Goal: Task Accomplishment & Management: Manage account settings

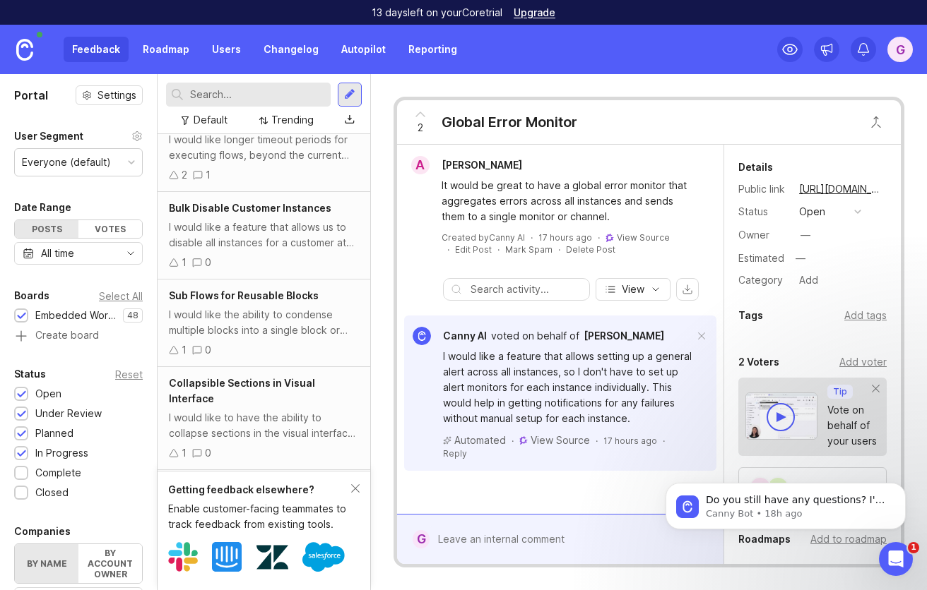
scroll to position [248, 0]
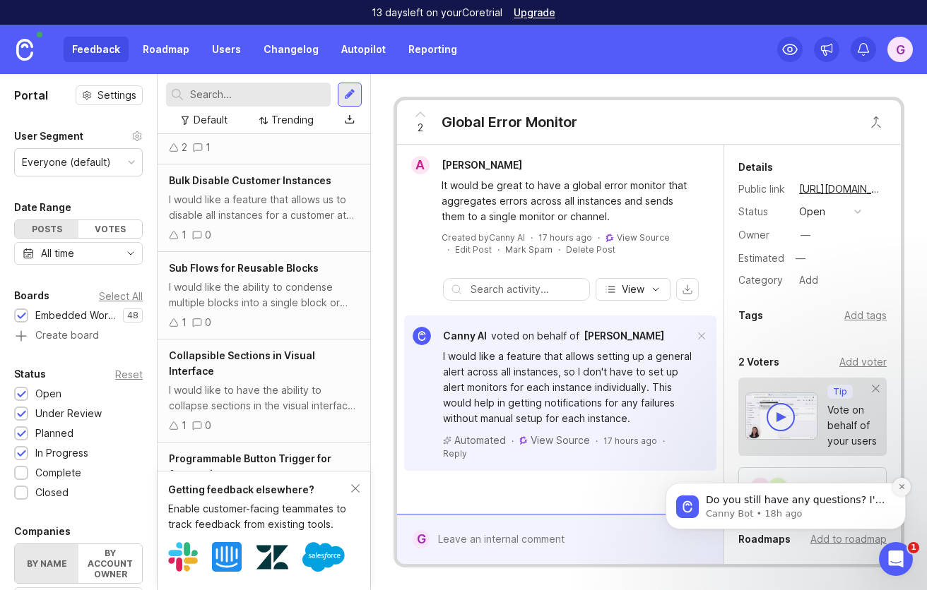
click at [898, 488] on icon "Dismiss notification" at bounding box center [902, 487] width 8 height 8
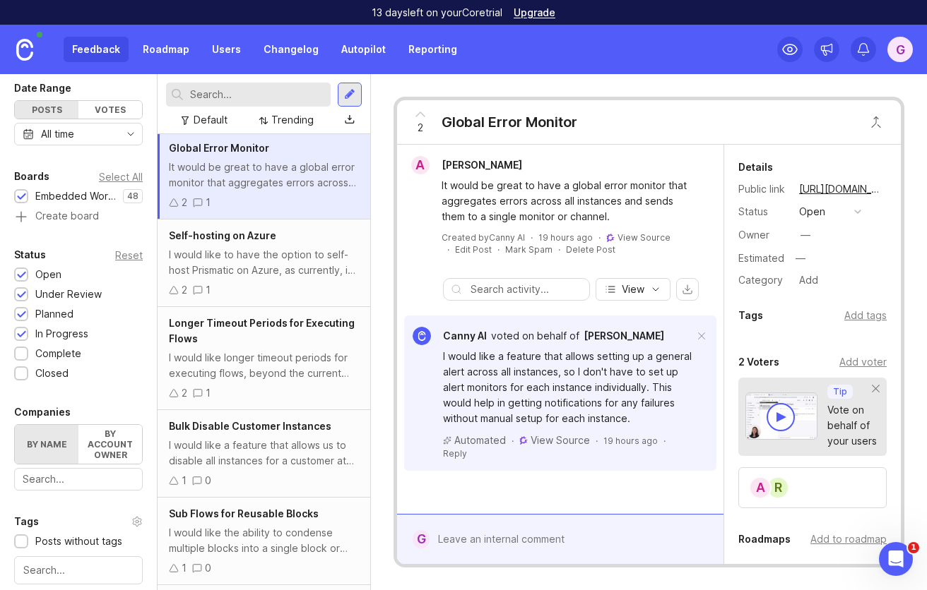
scroll to position [0, 0]
click at [317, 275] on div "I would like to have the option to self-host Prismatic on Azure, as currently, …" at bounding box center [264, 264] width 190 height 31
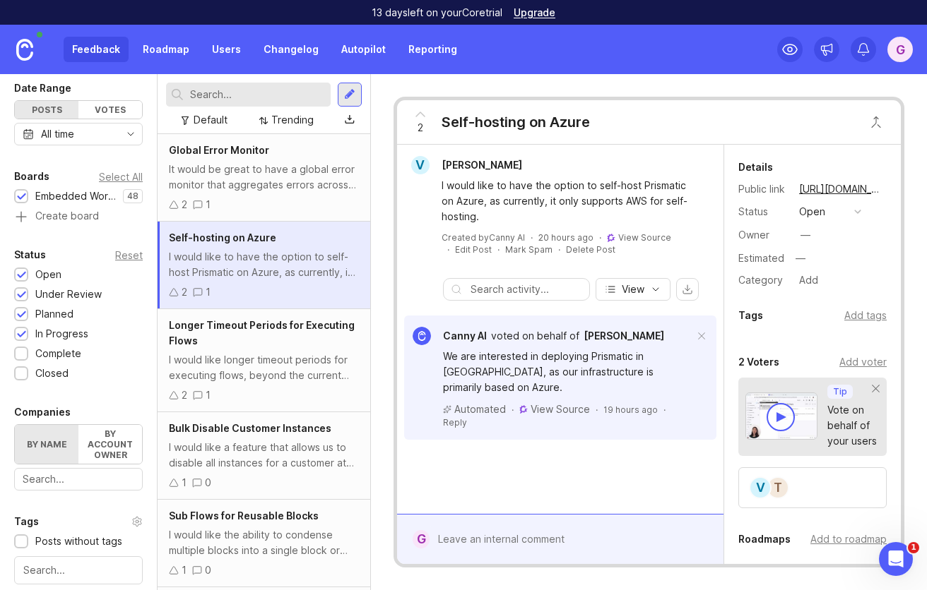
click at [314, 351] on div "Longer Timeout Periods for Executing Flows I would like longer timeout periods …" at bounding box center [264, 360] width 213 height 103
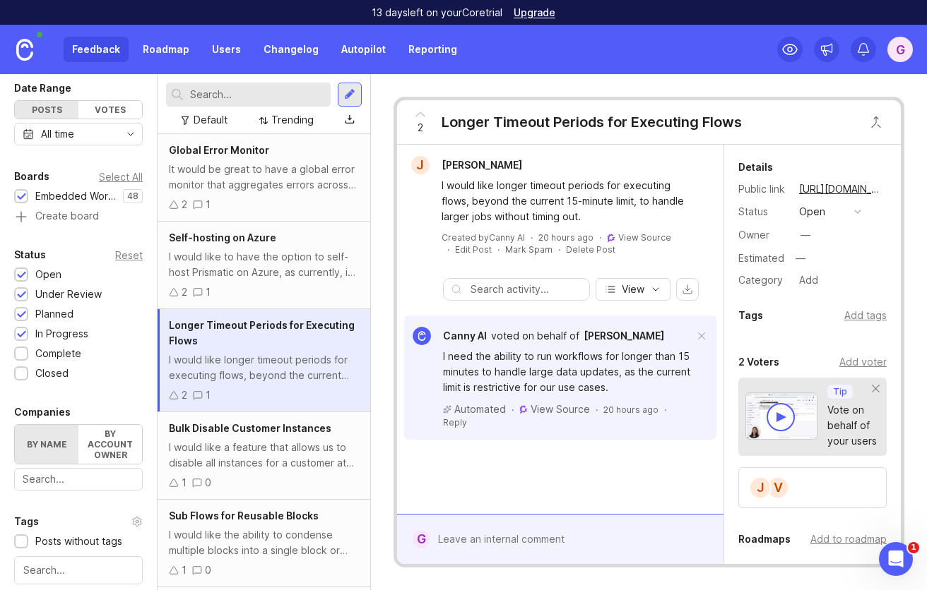
click at [268, 192] on div "It would be great to have a global error monitor that aggregates errors across …" at bounding box center [264, 177] width 190 height 31
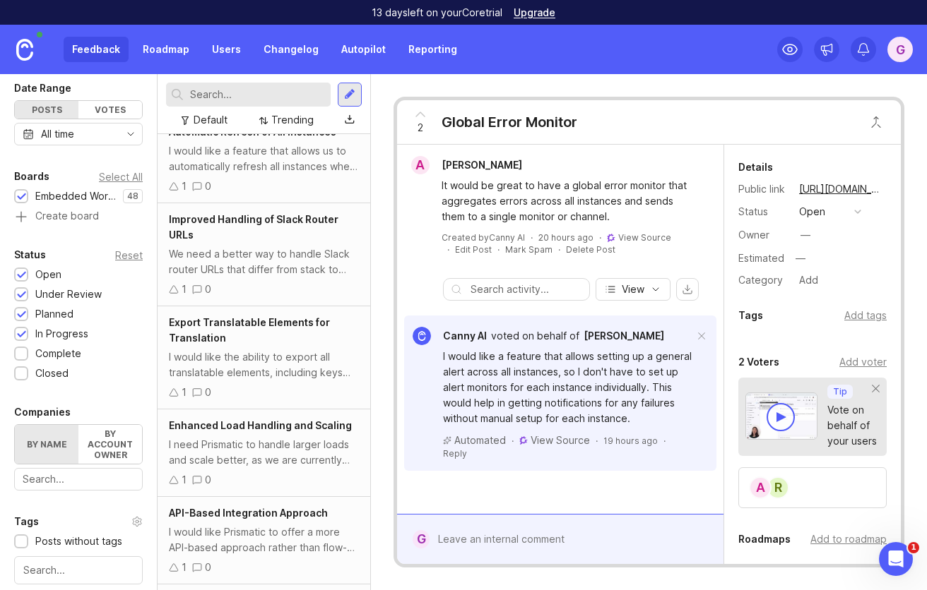
scroll to position [784, 0]
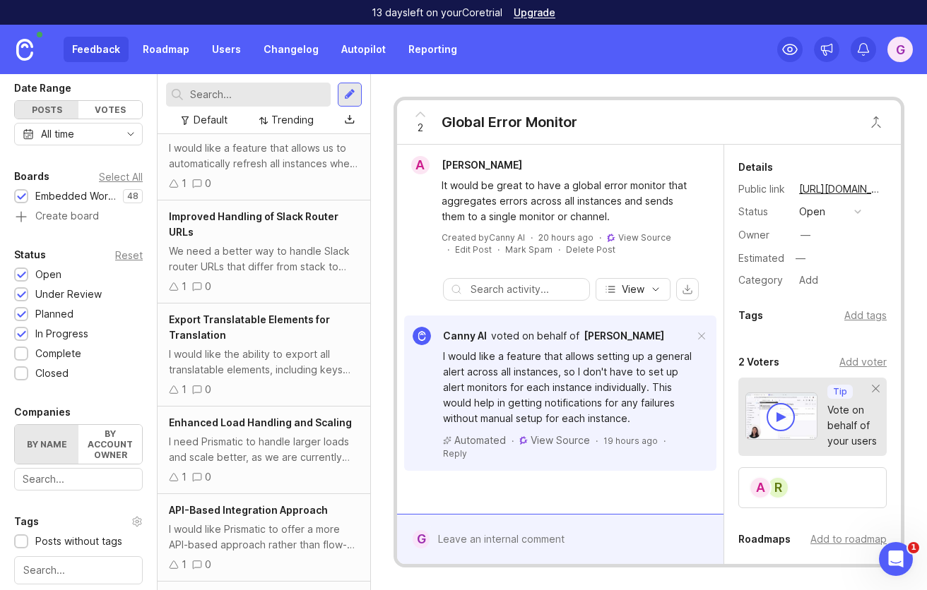
click at [557, 444] on span "View Source" at bounding box center [559, 440] width 59 height 12
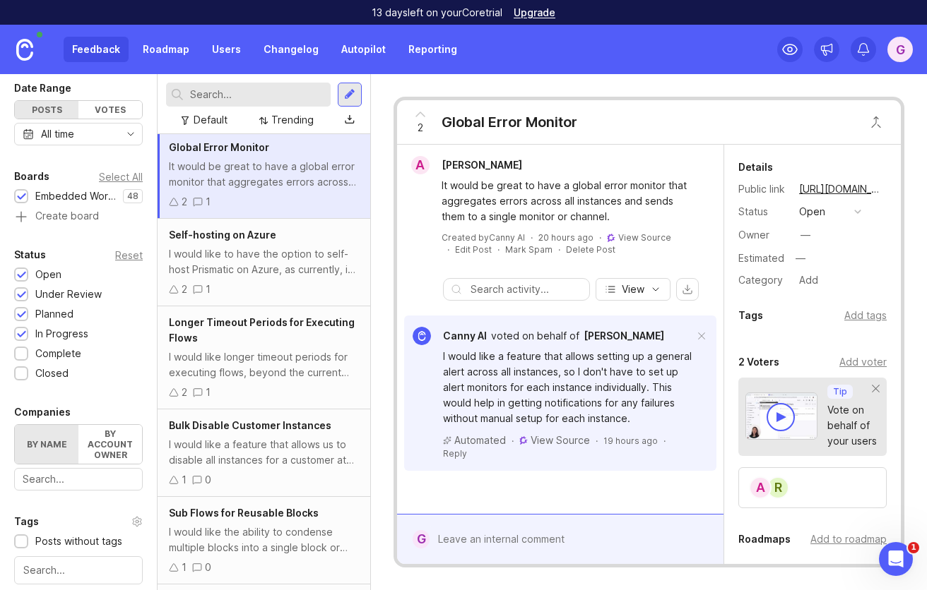
scroll to position [0, 0]
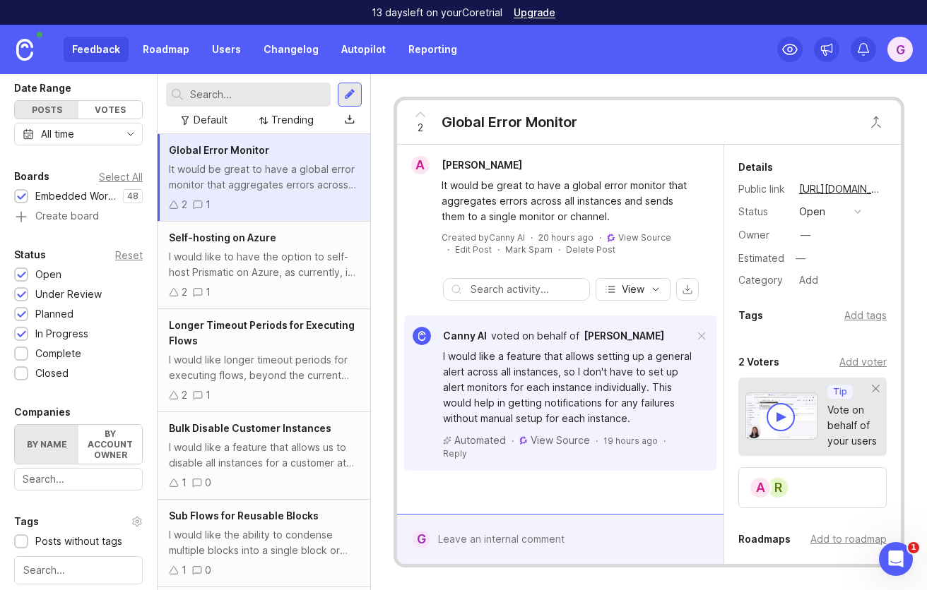
click at [893, 47] on div "G" at bounding box center [899, 49] width 25 height 25
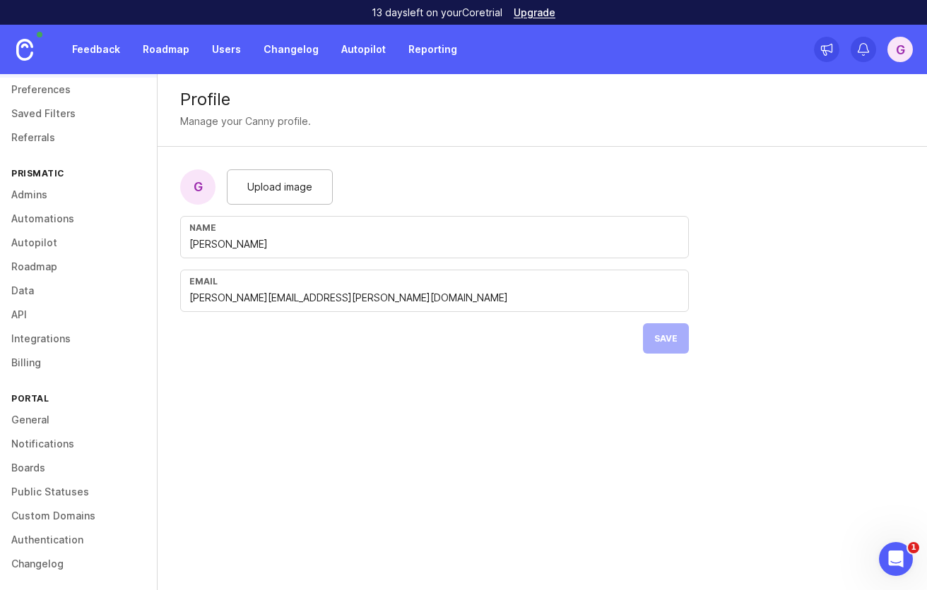
scroll to position [61, 0]
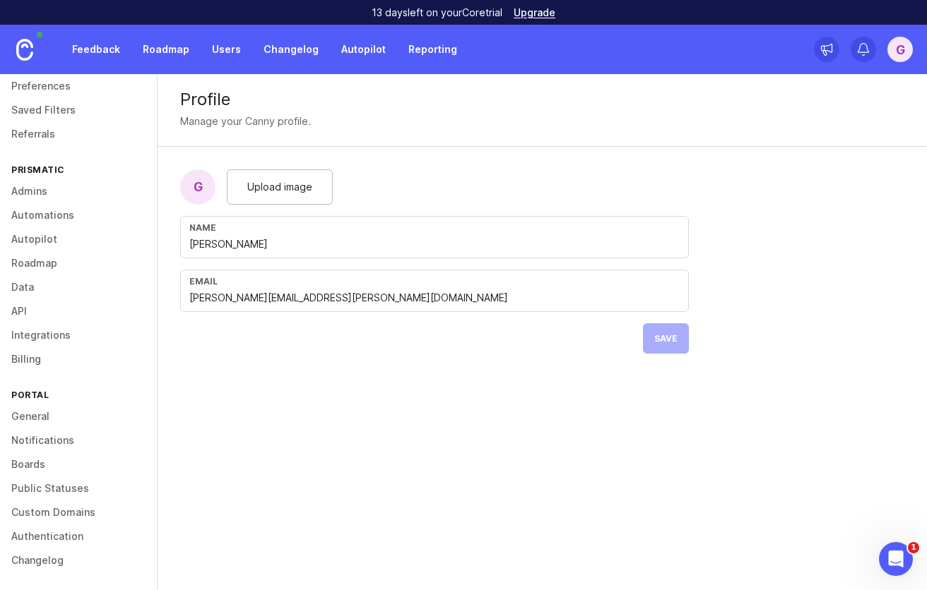
drag, startPoint x: 59, startPoint y: 319, endPoint x: 59, endPoint y: 328, distance: 8.5
click at [59, 319] on link "API" at bounding box center [78, 311] width 157 height 24
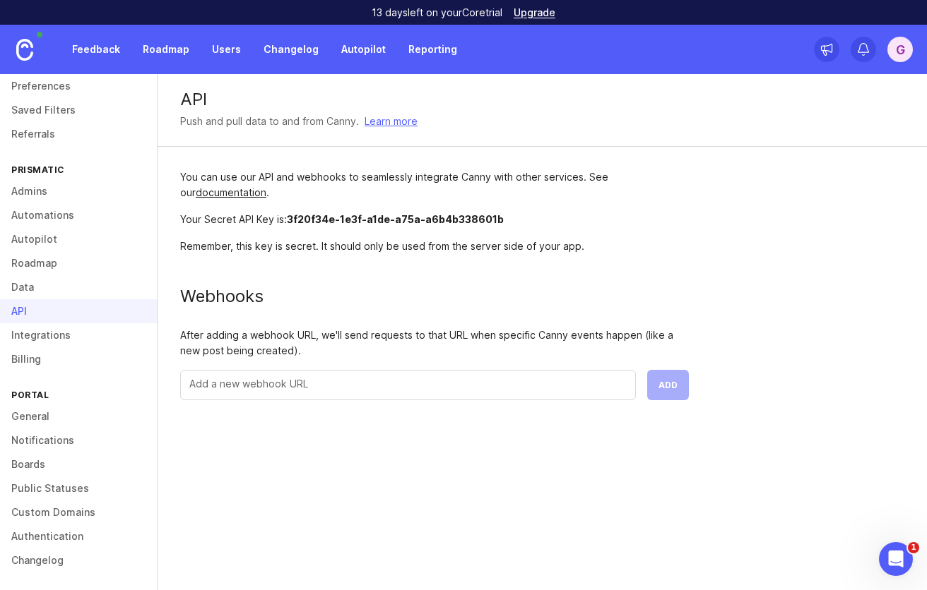
click at [60, 334] on link "Integrations" at bounding box center [78, 335] width 157 height 24
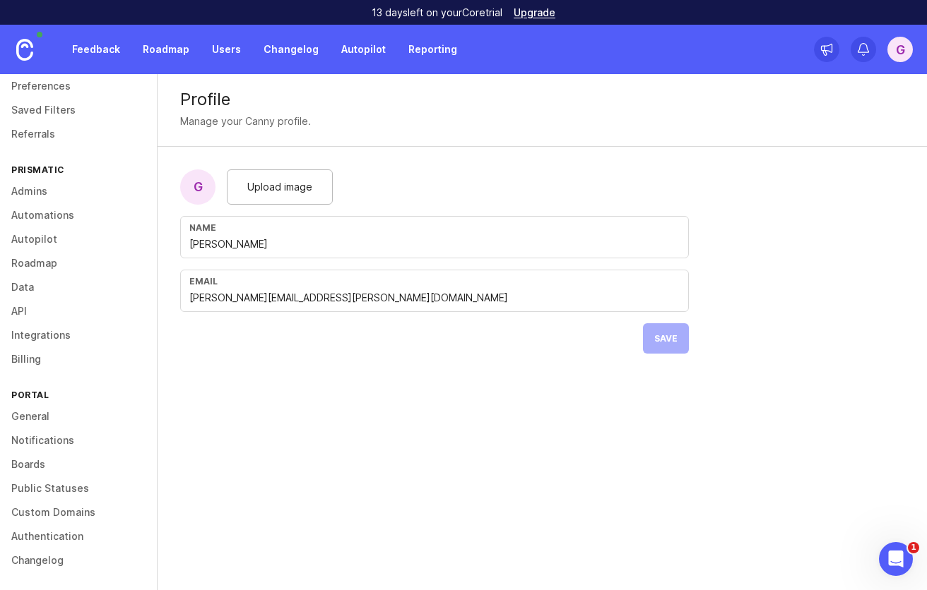
click at [102, 52] on link "Feedback" at bounding box center [96, 49] width 65 height 25
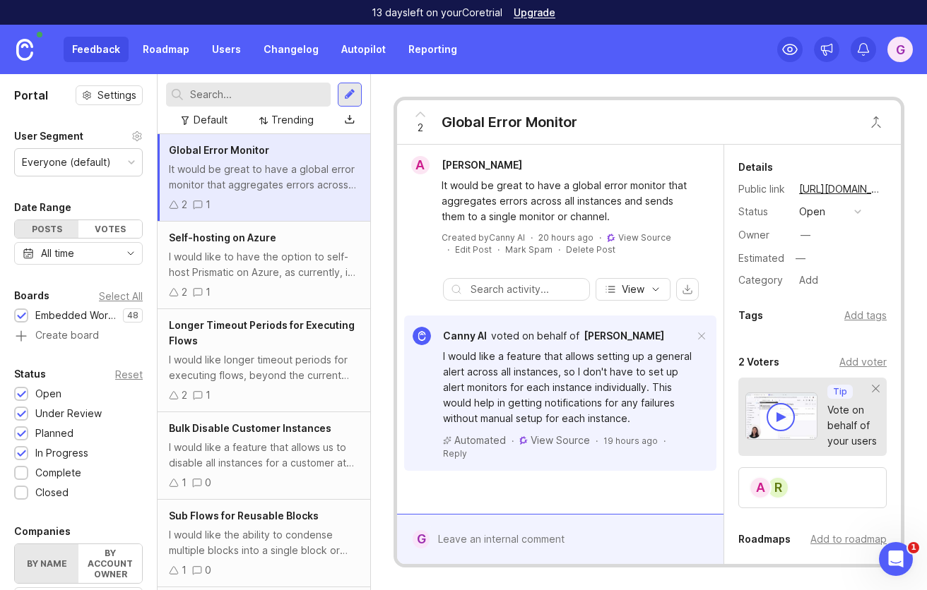
click at [900, 43] on div "G" at bounding box center [899, 49] width 25 height 25
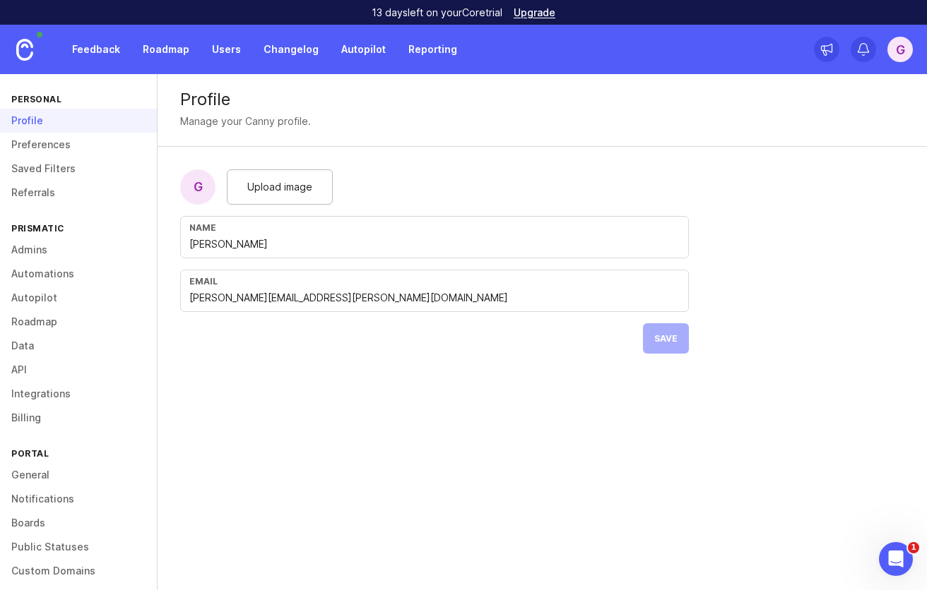
scroll to position [3, 0]
click at [48, 403] on link "Integrations" at bounding box center [78, 393] width 157 height 24
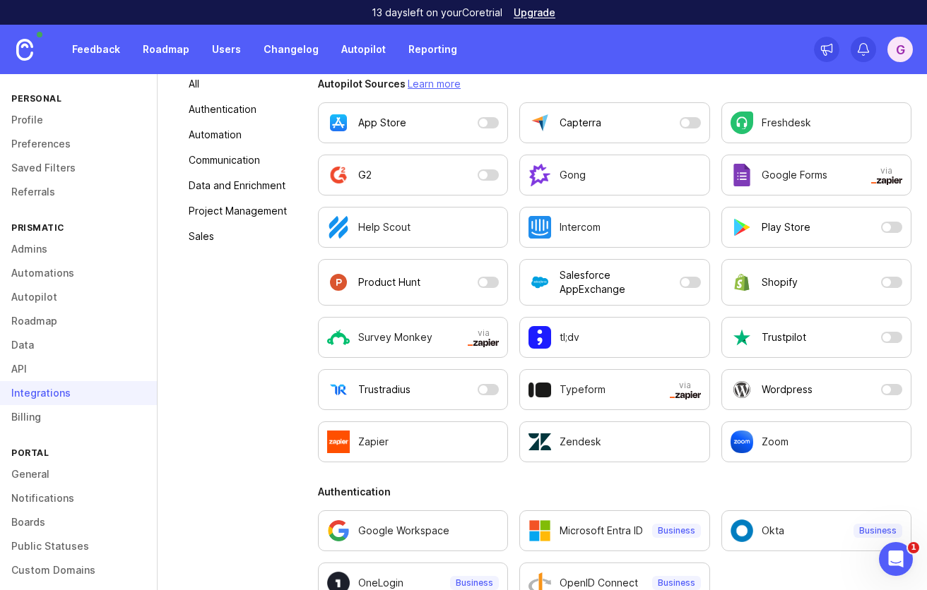
scroll to position [250, 0]
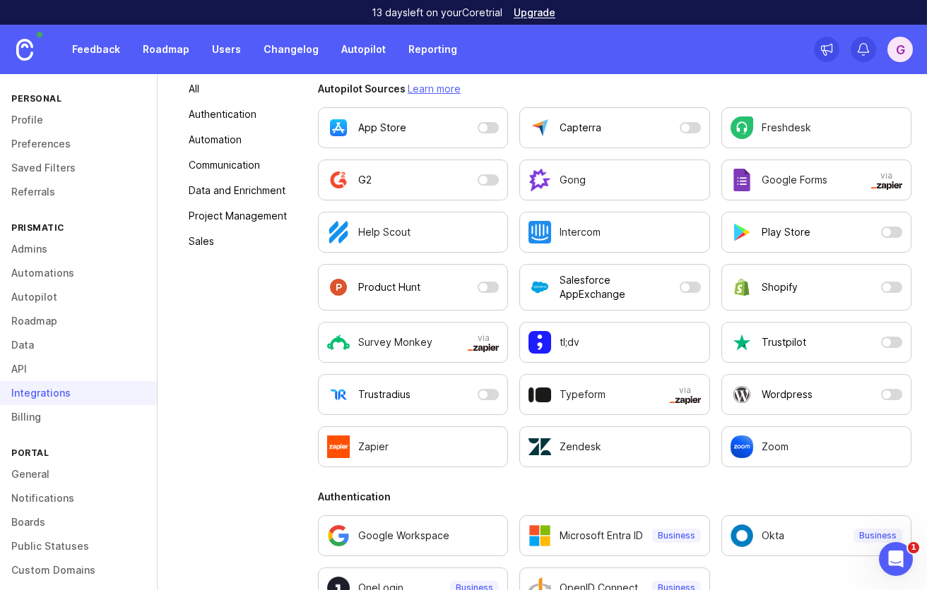
click at [545, 12] on link "Upgrade" at bounding box center [534, 13] width 42 height 10
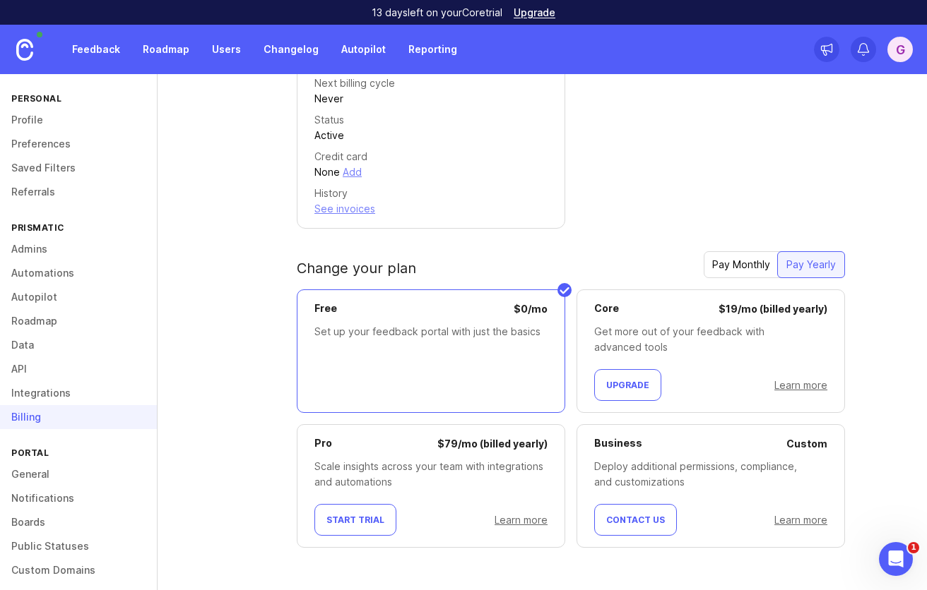
scroll to position [296, 0]
click at [826, 387] on link "Learn more" at bounding box center [800, 385] width 53 height 12
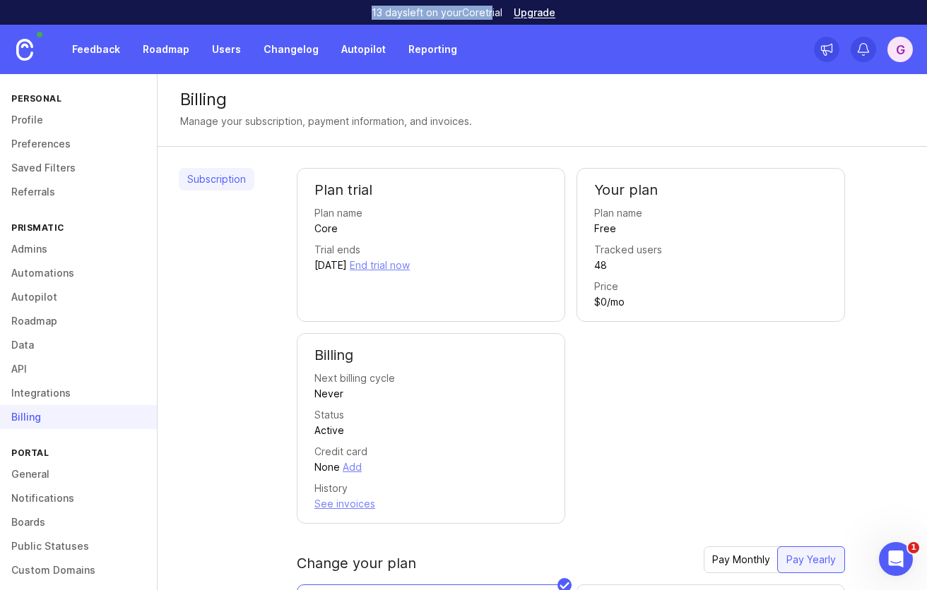
drag, startPoint x: 367, startPoint y: 8, endPoint x: 500, endPoint y: 11, distance: 132.8
click at [500, 11] on div "13 days left on your Core trial Upgrade" at bounding box center [463, 12] width 927 height 25
click at [249, 358] on div "Subscription" at bounding box center [217, 517] width 76 height 698
click at [339, 53] on link "Autopilot" at bounding box center [363, 49] width 61 height 25
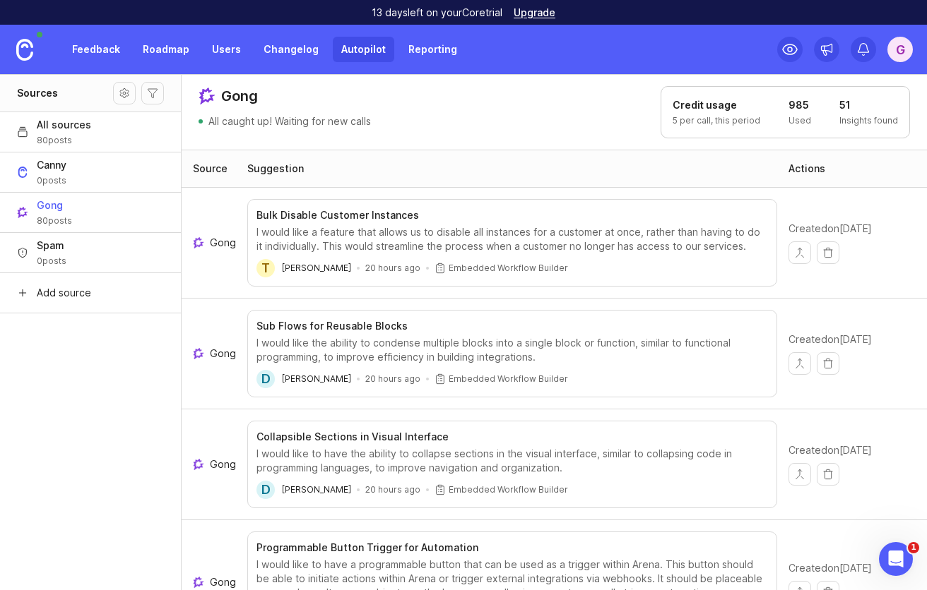
click at [893, 49] on div "G" at bounding box center [899, 49] width 25 height 25
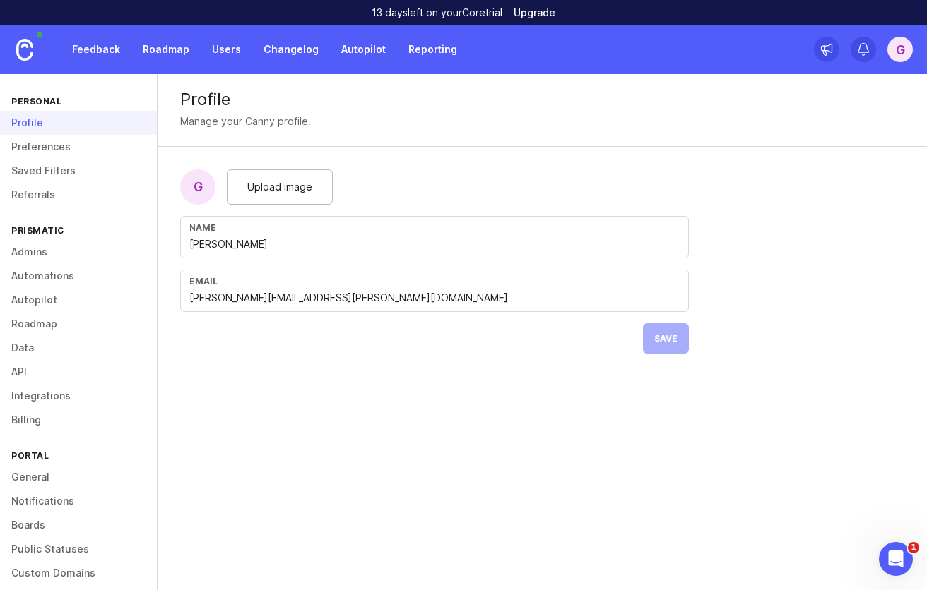
click at [42, 255] on link "Admins" at bounding box center [78, 252] width 157 height 24
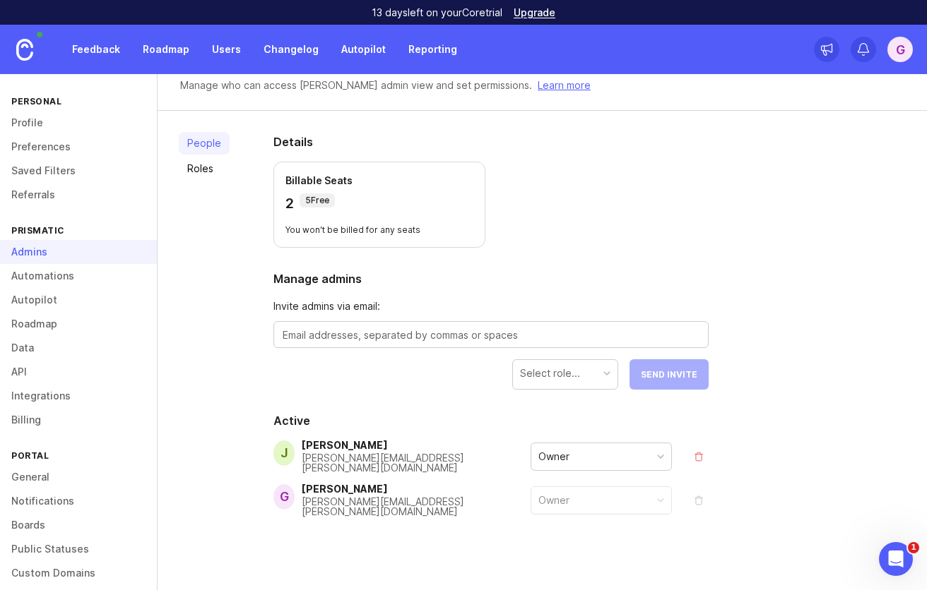
scroll to position [44, 0]
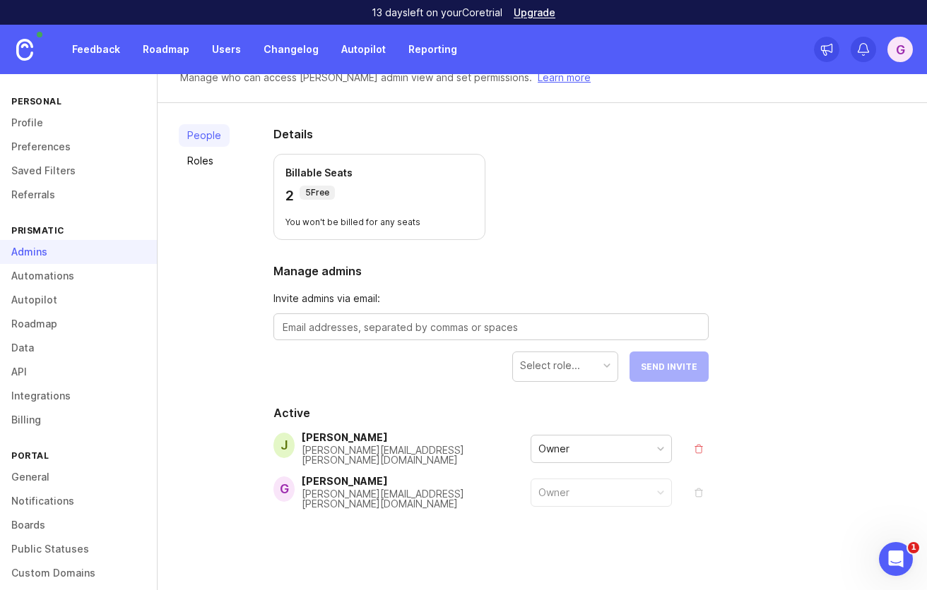
click at [430, 333] on textarea at bounding box center [491, 328] width 417 height 16
type textarea "[PERSON_NAME][EMAIL_ADDRESS][PERSON_NAME][DOMAIN_NAME]"
click at [556, 364] on div "Select role..." at bounding box center [550, 366] width 60 height 16
click at [668, 372] on button "Send Invite" at bounding box center [668, 367] width 79 height 30
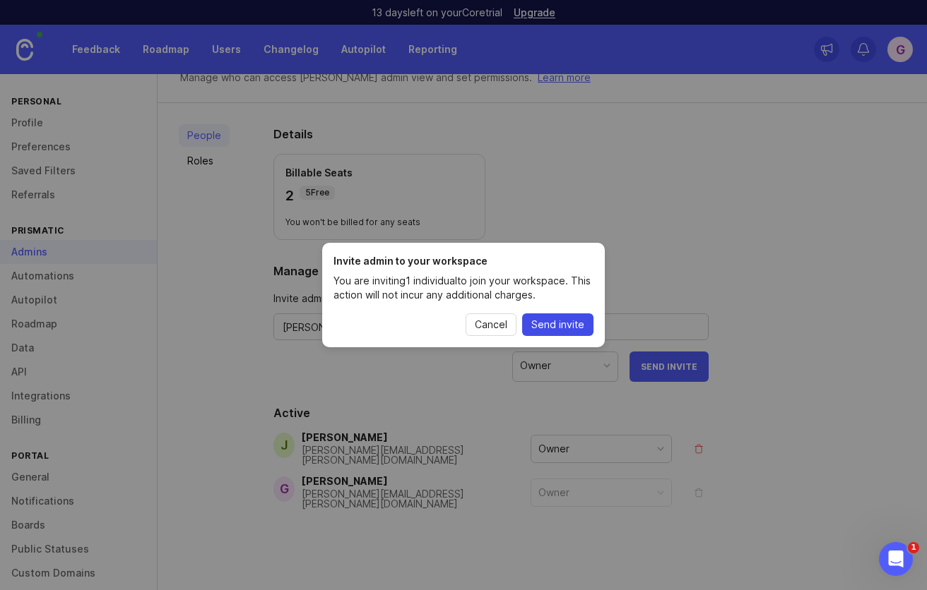
click at [546, 326] on span "Send invite" at bounding box center [557, 325] width 53 height 14
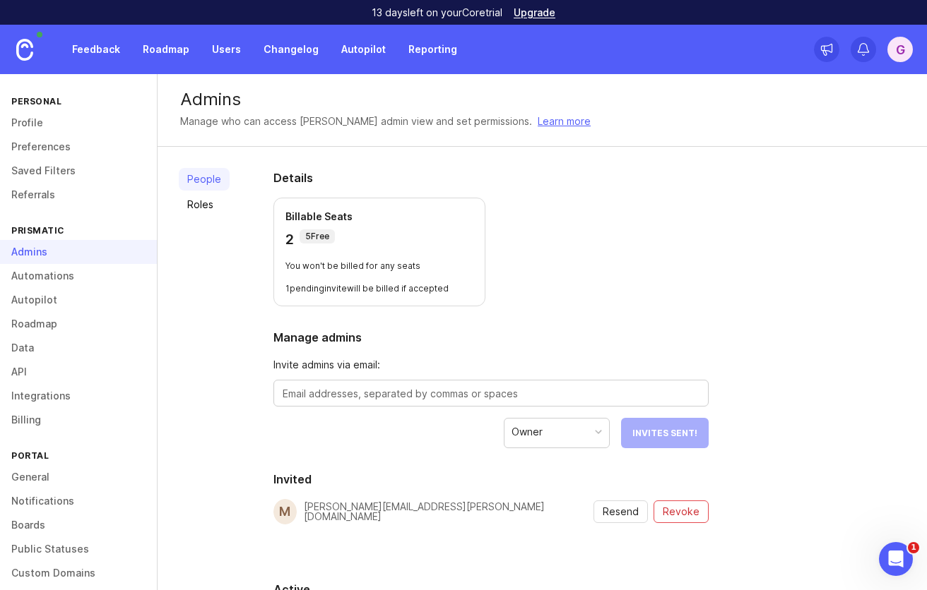
scroll to position [0, 0]
click at [215, 276] on div "People Roles" at bounding box center [204, 461] width 51 height 587
click at [91, 42] on link "Feedback" at bounding box center [96, 49] width 65 height 25
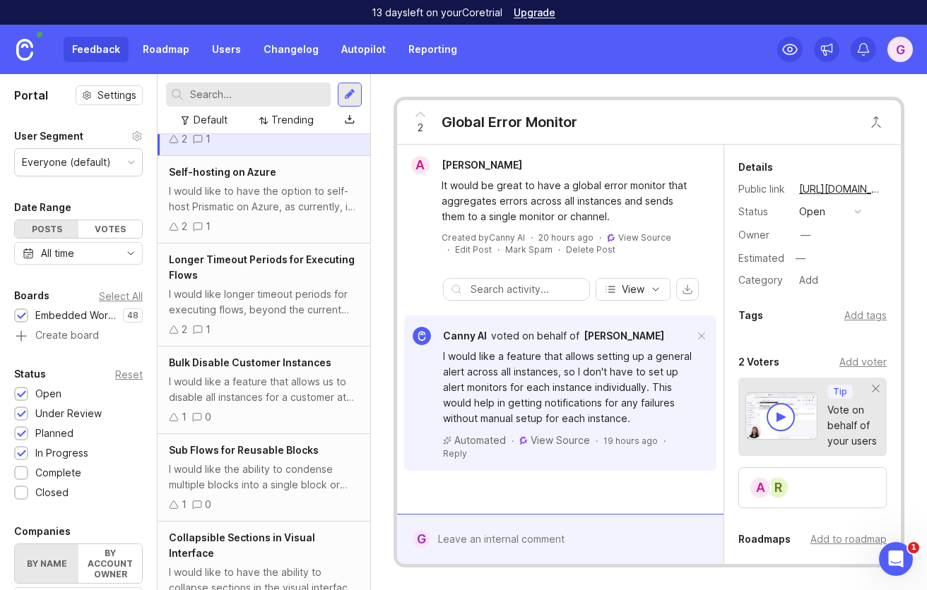
scroll to position [107, 0]
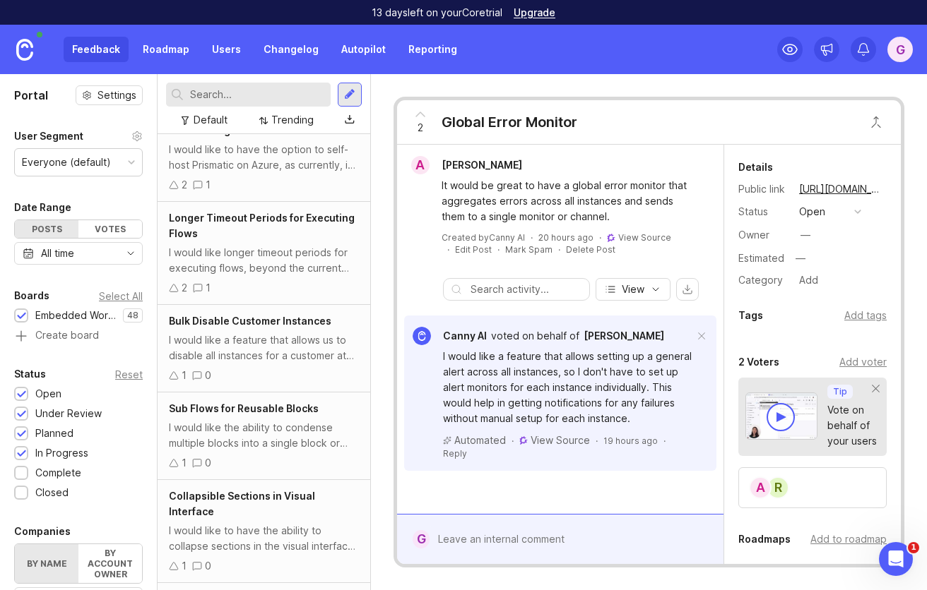
click at [244, 92] on input "text" at bounding box center [257, 95] width 135 height 16
type input "builder"
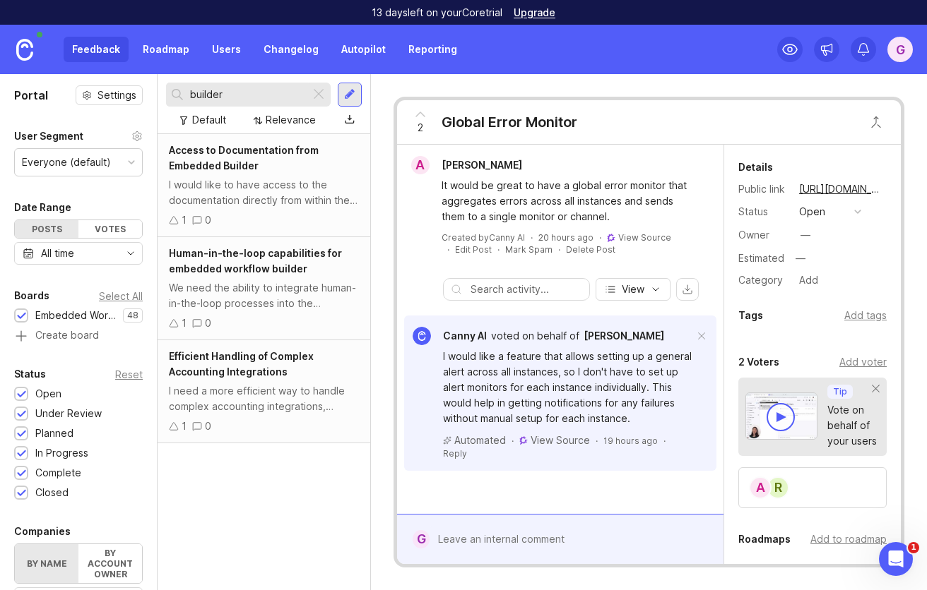
click at [244, 95] on input "builder" at bounding box center [247, 95] width 114 height 16
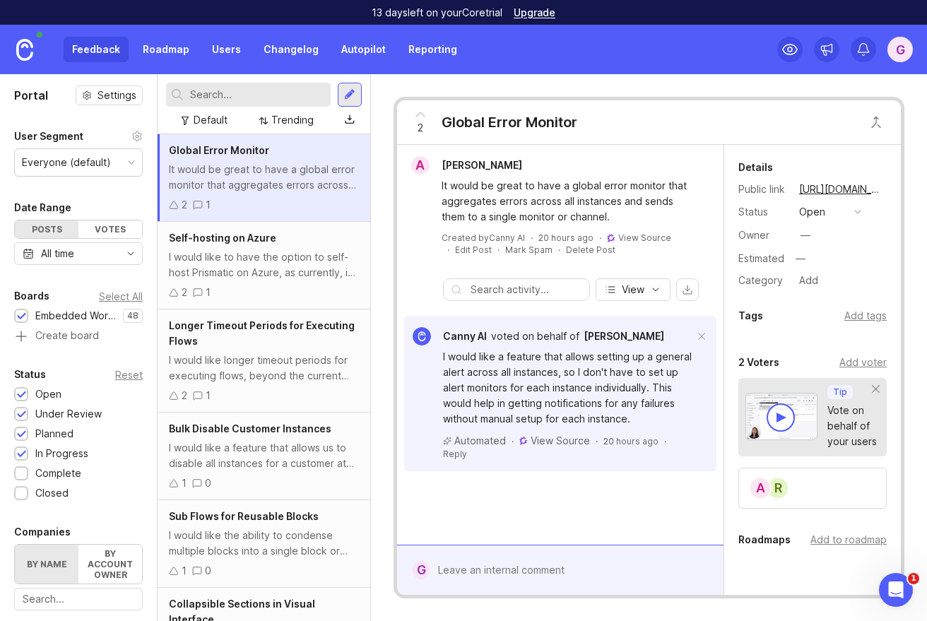
click at [893, 48] on div "G" at bounding box center [899, 49] width 25 height 25
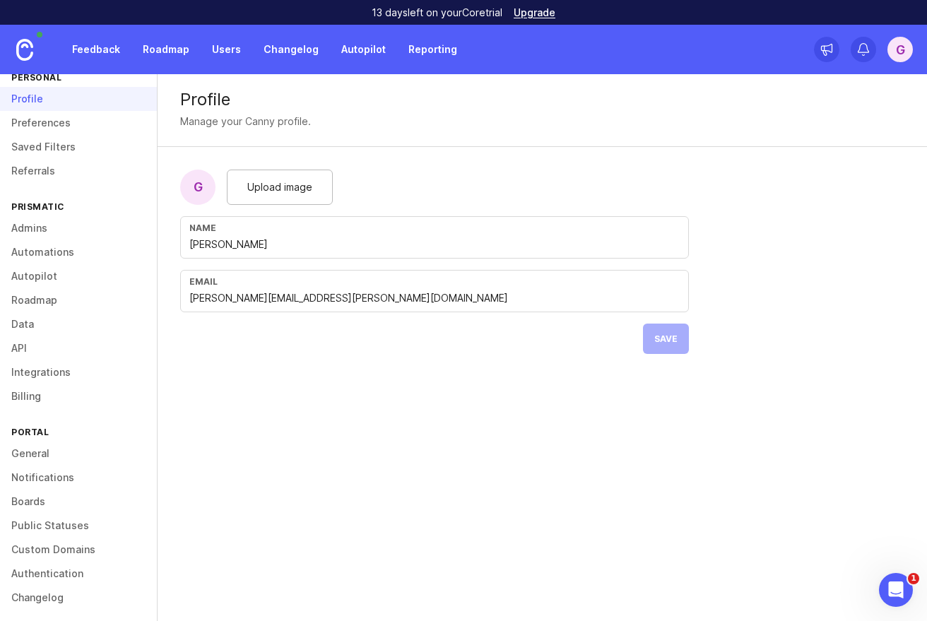
scroll to position [30, 0]
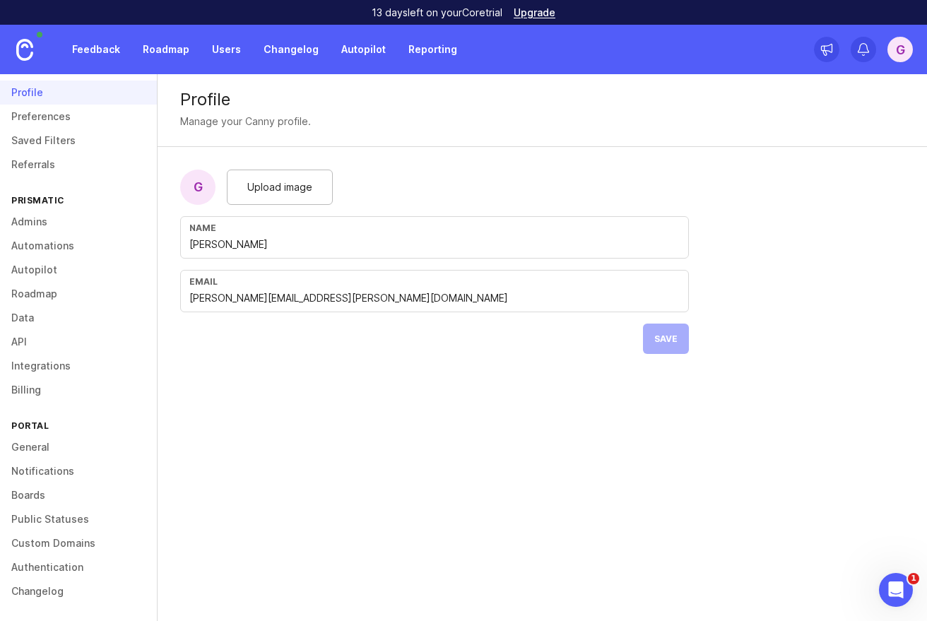
click at [69, 244] on link "Automations" at bounding box center [78, 246] width 157 height 24
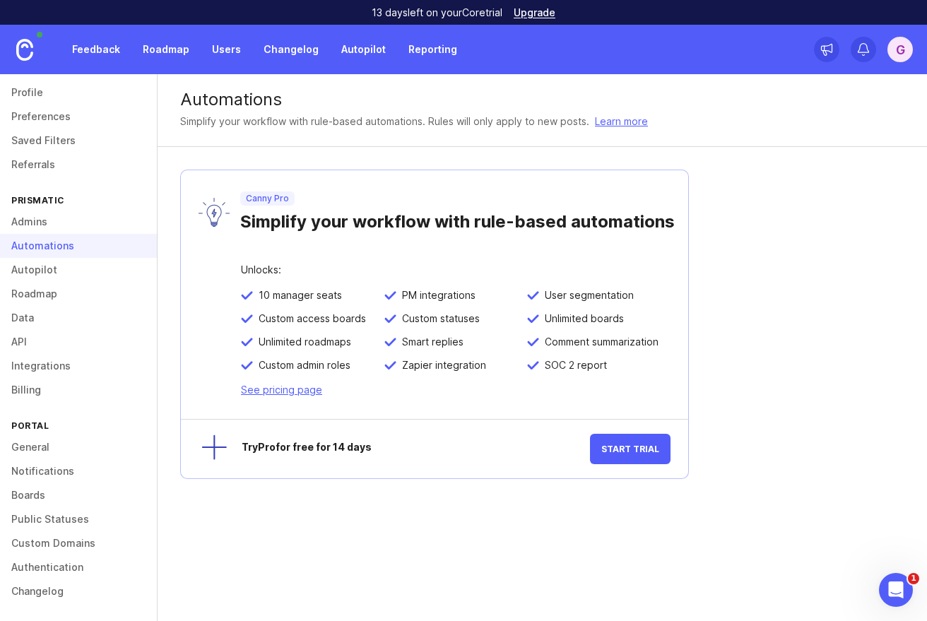
click at [68, 369] on link "Integrations" at bounding box center [78, 366] width 157 height 24
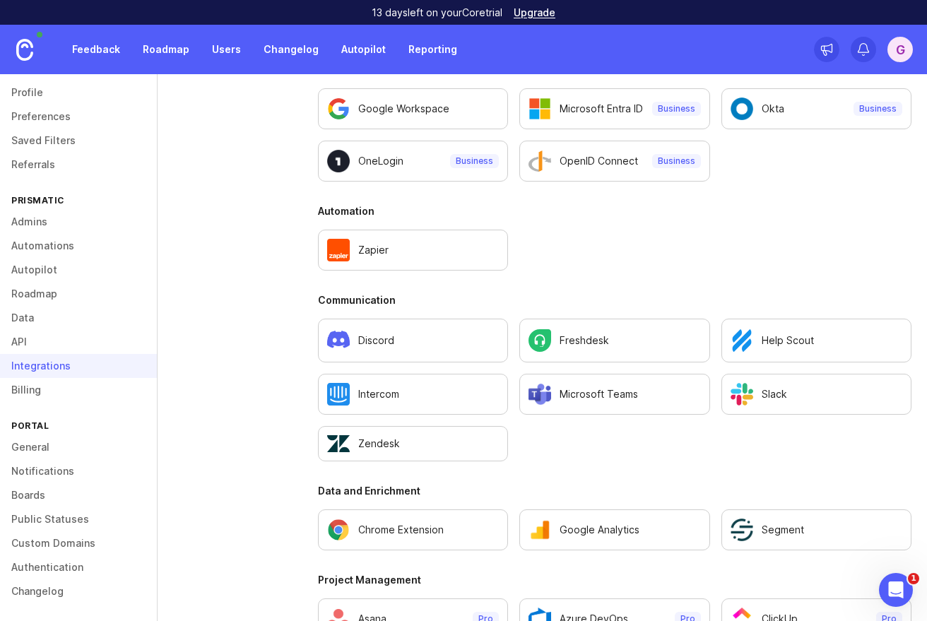
scroll to position [732, 0]
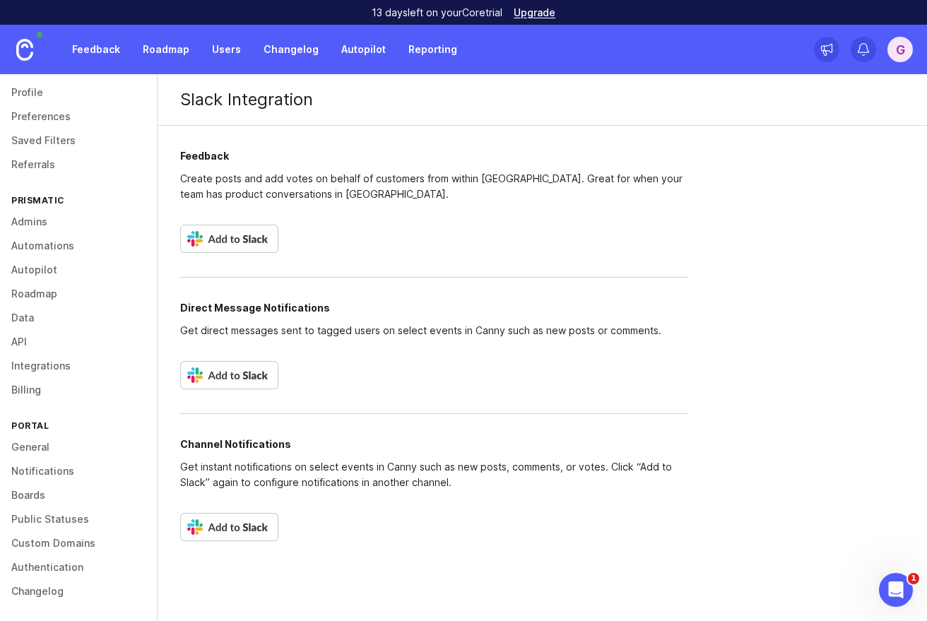
click at [258, 244] on img at bounding box center [229, 239] width 98 height 28
